Goal: Transaction & Acquisition: Book appointment/travel/reservation

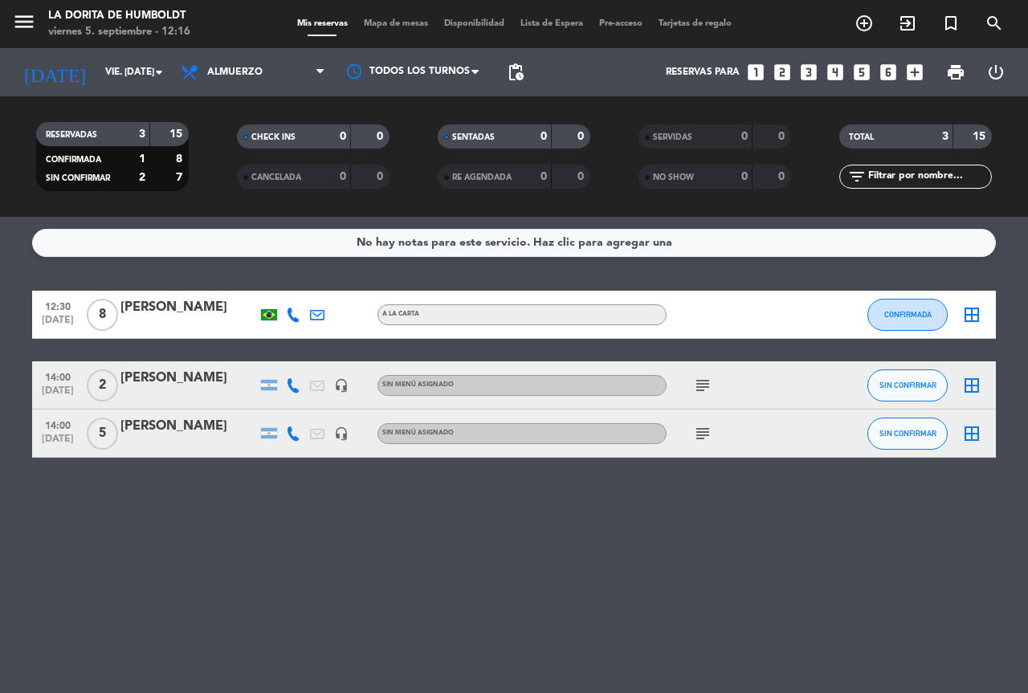
click at [857, 74] on icon "looks_5" at bounding box center [862, 72] width 21 height 21
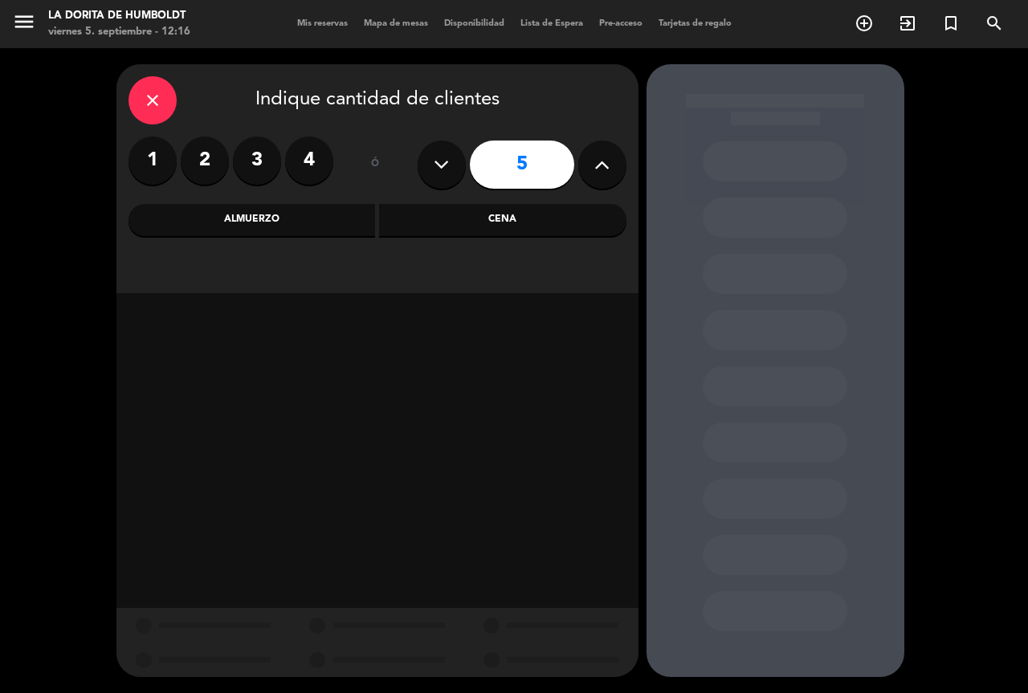
click at [243, 210] on div "Almuerzo" at bounding box center [252, 220] width 247 height 32
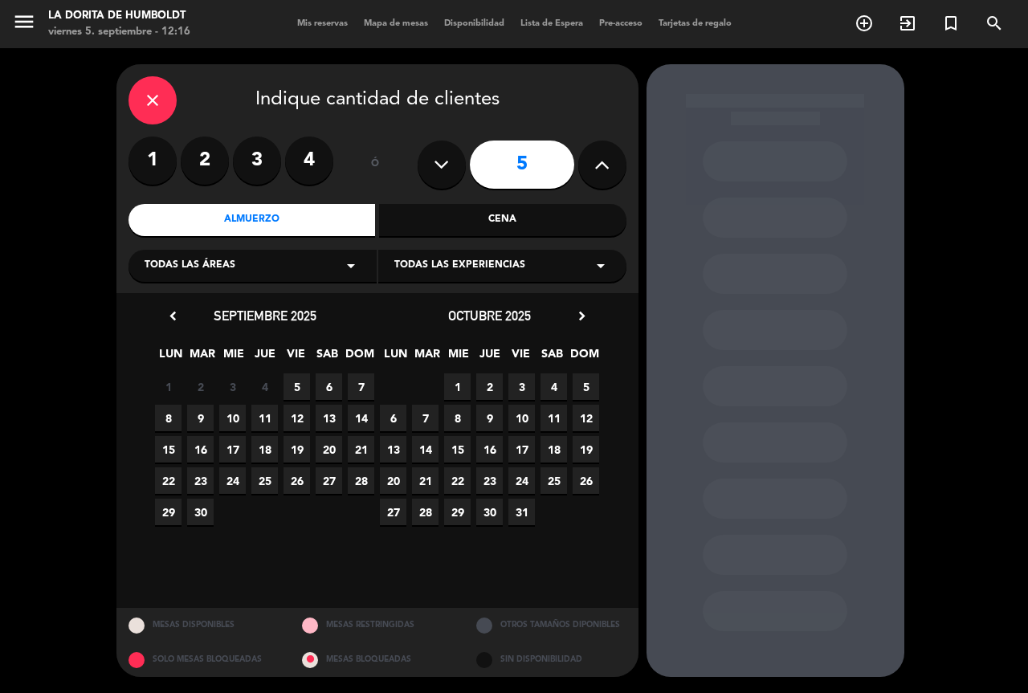
click at [459, 417] on span "8" at bounding box center [457, 418] width 27 height 27
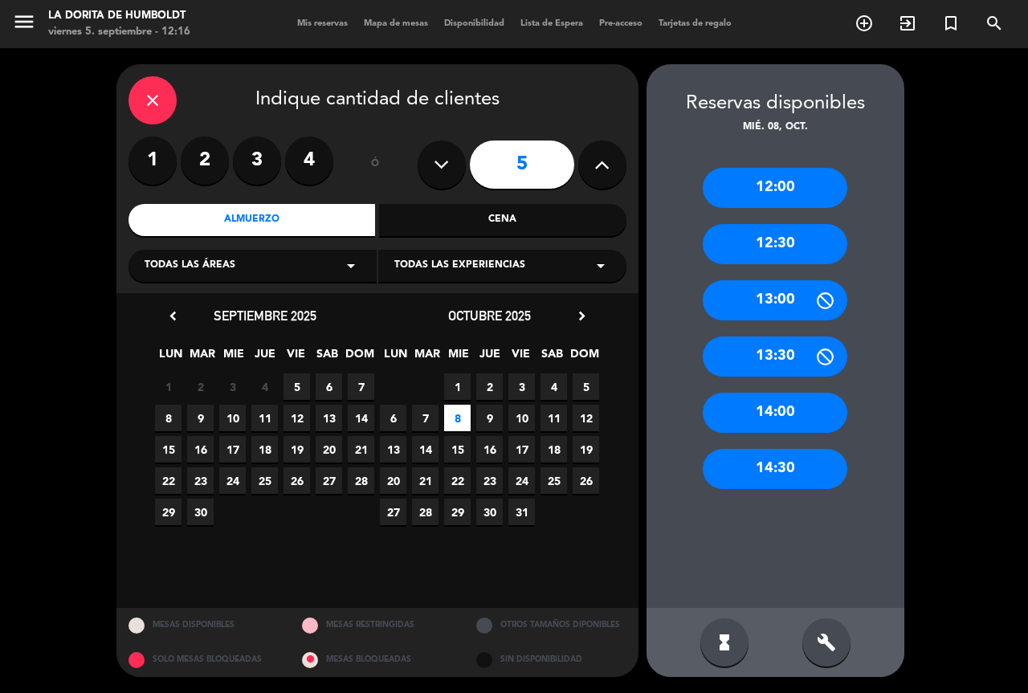
click at [782, 292] on div "13:00" at bounding box center [775, 300] width 145 height 40
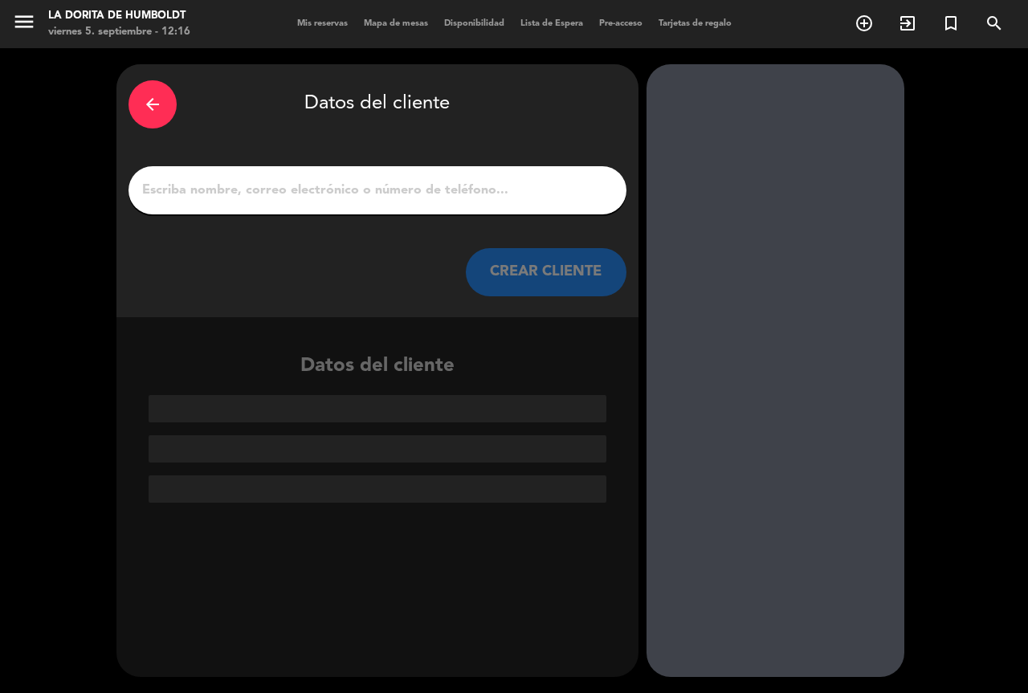
click at [410, 178] on div at bounding box center [378, 190] width 498 height 48
click at [418, 189] on input "1" at bounding box center [378, 190] width 474 height 22
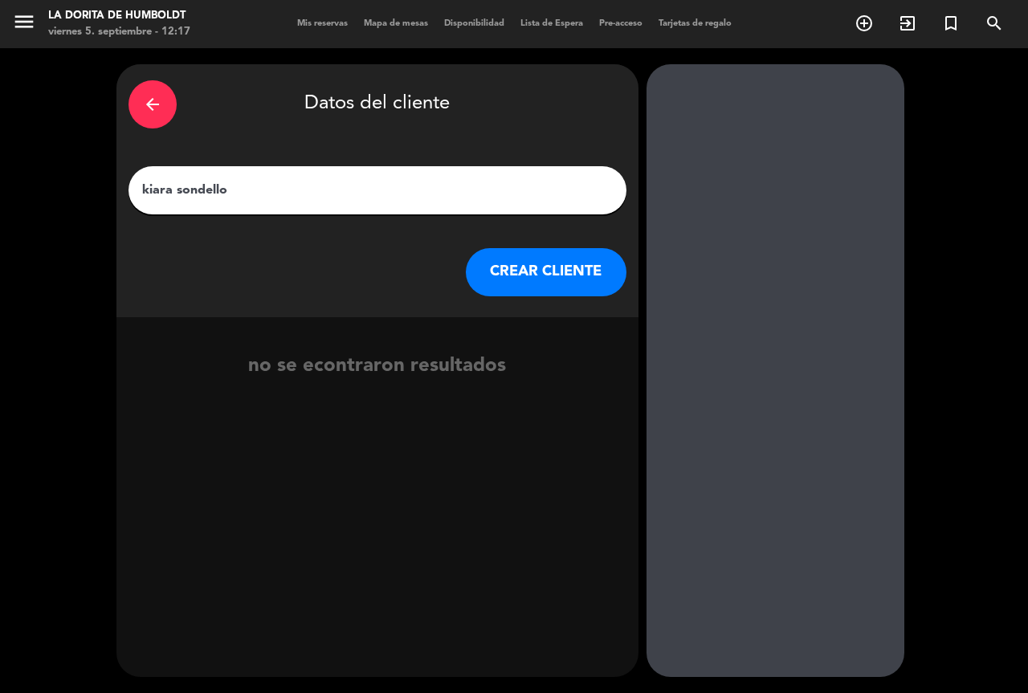
type input "kiara sondello"
click at [537, 272] on button "CREAR CLIENTE" at bounding box center [546, 272] width 161 height 48
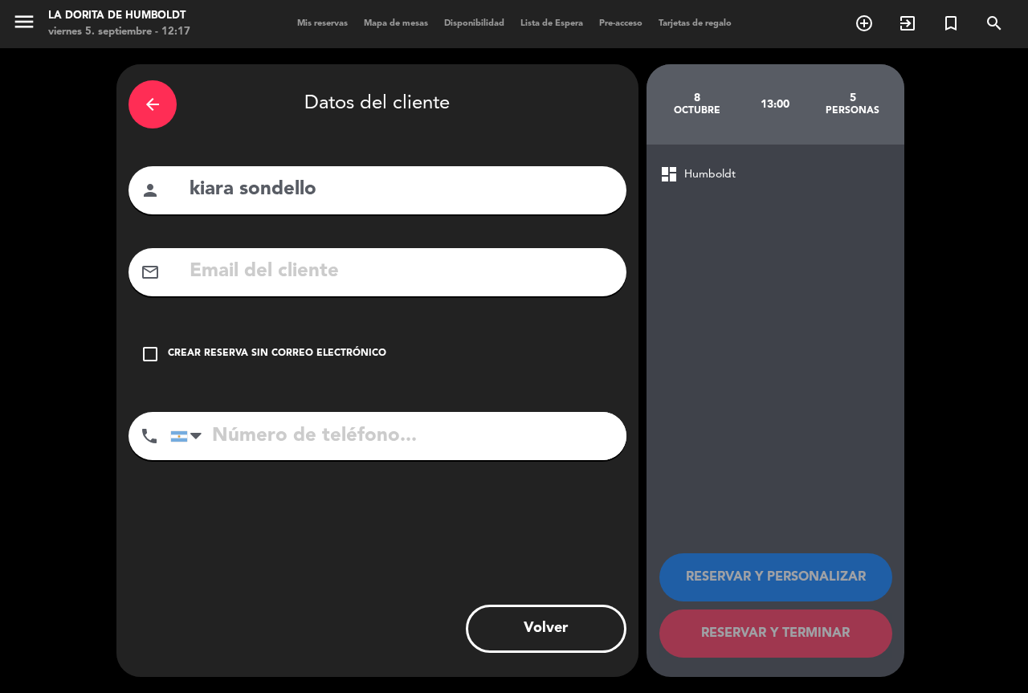
click at [317, 349] on div "Crear reserva sin correo electrónico" at bounding box center [277, 354] width 219 height 16
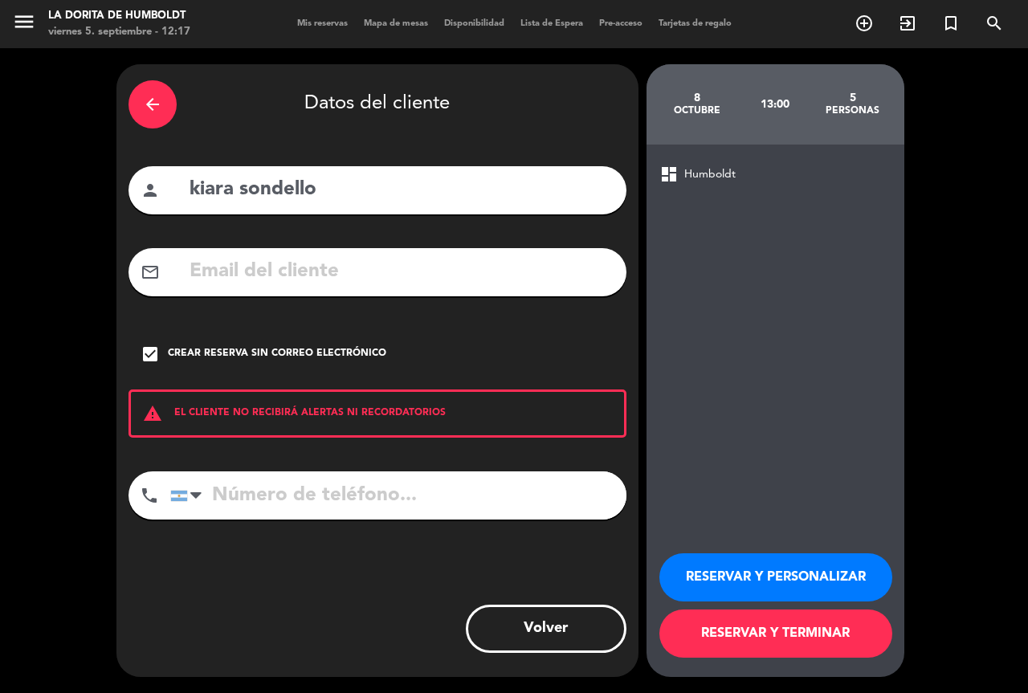
click at [300, 515] on input "tel" at bounding box center [398, 496] width 456 height 48
click at [308, 507] on input "tel" at bounding box center [398, 496] width 456 height 48
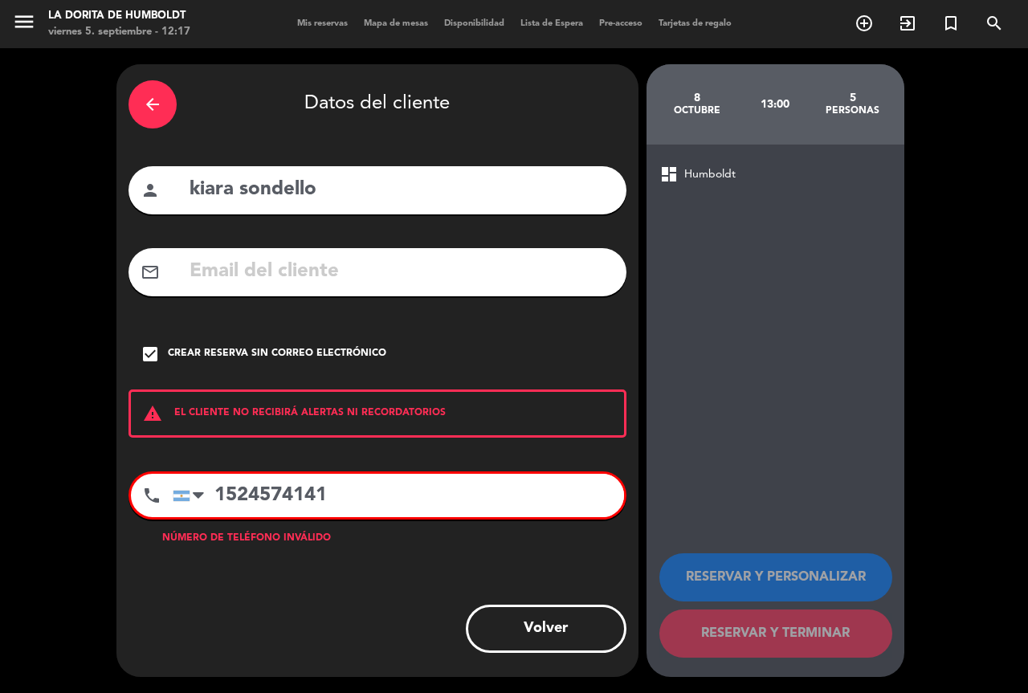
click at [229, 488] on input "1524574141" at bounding box center [398, 495] width 451 height 43
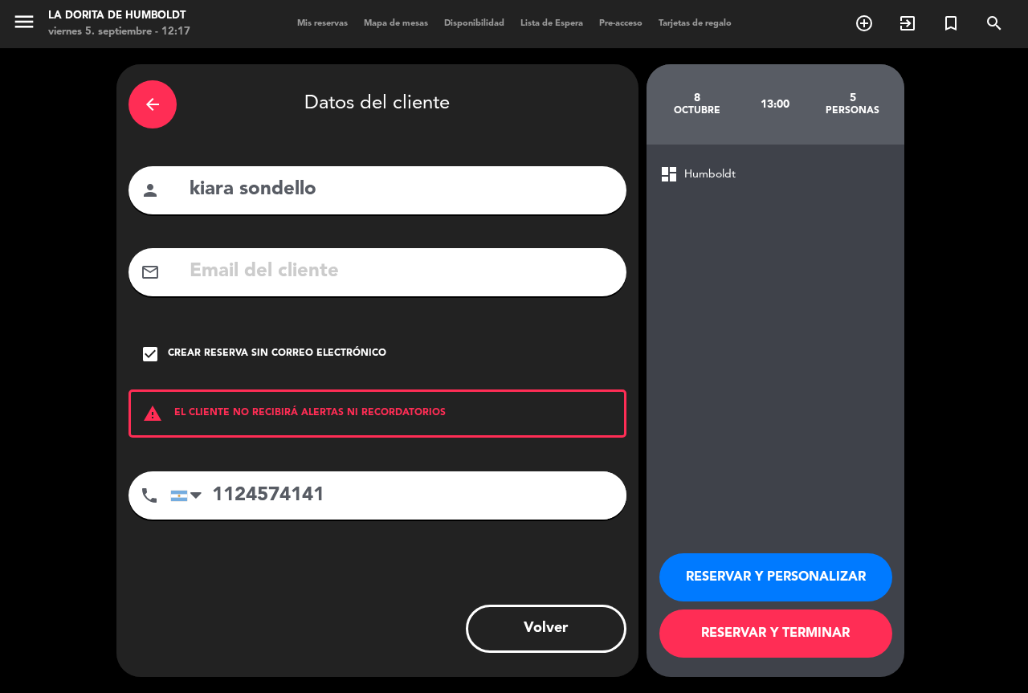
type input "1124574141"
click at [753, 564] on button "RESERVAR Y PERSONALIZAR" at bounding box center [776, 577] width 233 height 48
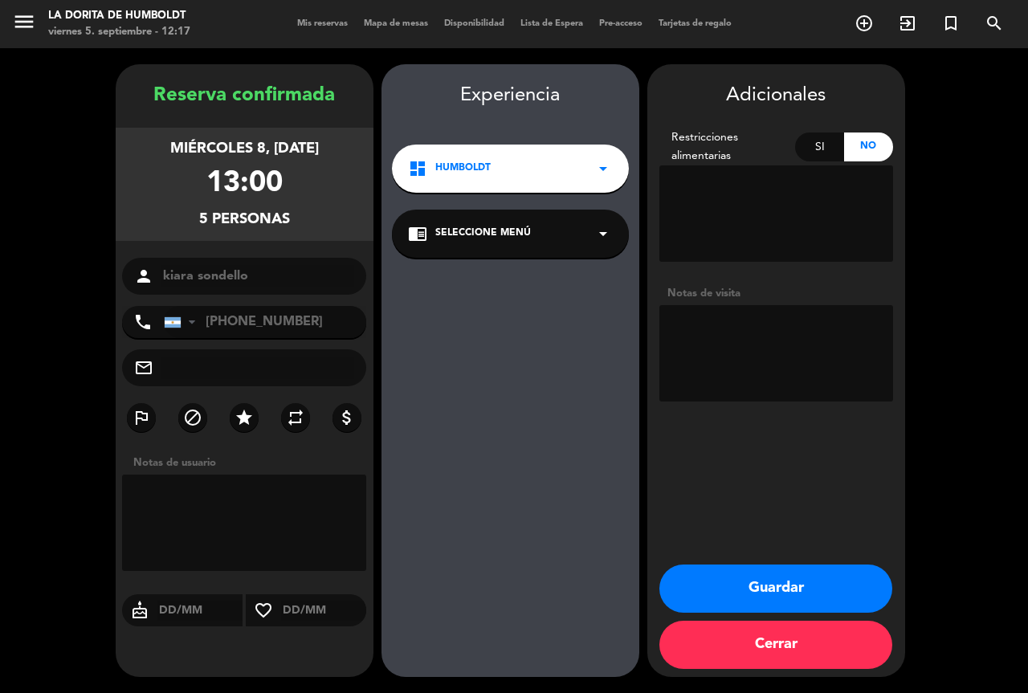
click at [705, 364] on textarea at bounding box center [777, 353] width 234 height 96
type textarea "reservo [PERSON_NAME]"
click at [762, 583] on button "Guardar" at bounding box center [776, 589] width 233 height 48
